Goal: Task Accomplishment & Management: Manage account settings

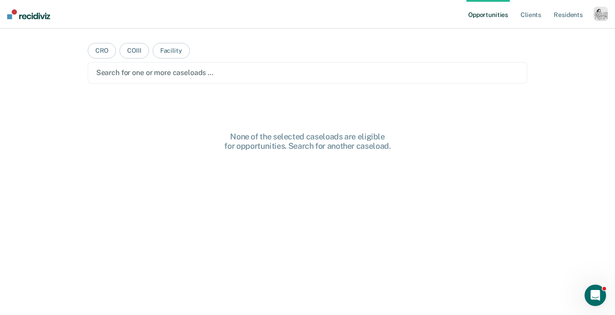
click at [592, 26] on ul "Opportunities Client s Resident s" at bounding box center [529, 14] width 127 height 29
click at [597, 26] on div "Opportunities Client s Resident s Profile How it works Log Out" at bounding box center [536, 14] width 141 height 29
click at [601, 21] on div "button" at bounding box center [600, 14] width 14 height 14
click at [550, 38] on link "Profile" at bounding box center [564, 37] width 72 height 8
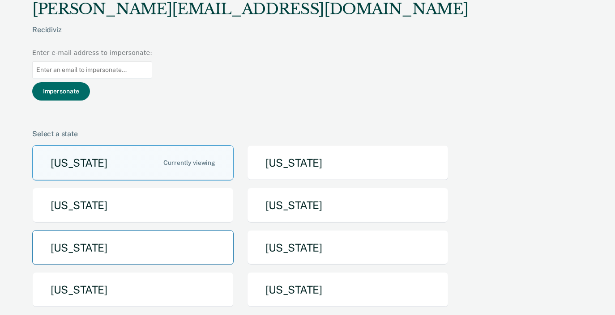
click at [119, 230] on button "[US_STATE]" at bounding box center [132, 247] width 201 height 35
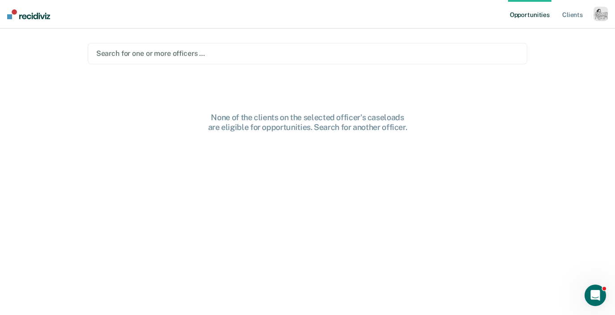
click at [333, 65] on main "Search for one or more officers … None of the clients on the selected officer's…" at bounding box center [307, 161] width 461 height 265
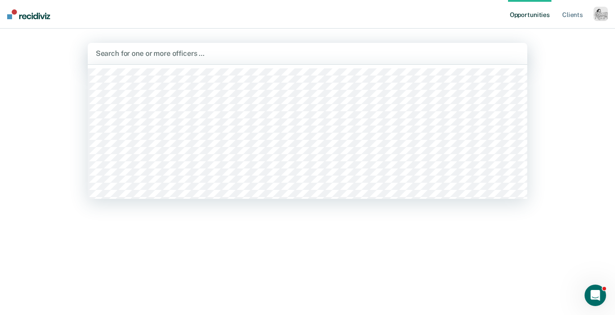
click at [326, 57] on div at bounding box center [308, 53] width 424 height 10
type input "ran"
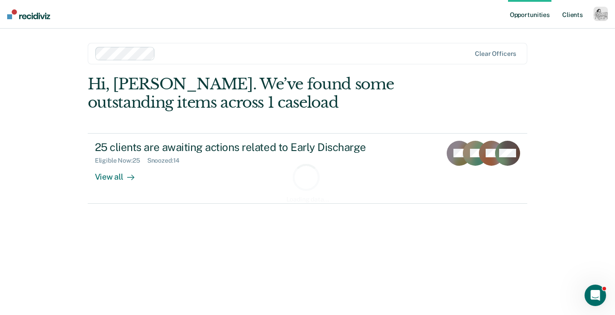
click at [582, 17] on link "Client s" at bounding box center [572, 14] width 24 height 29
